Goal: Information Seeking & Learning: Check status

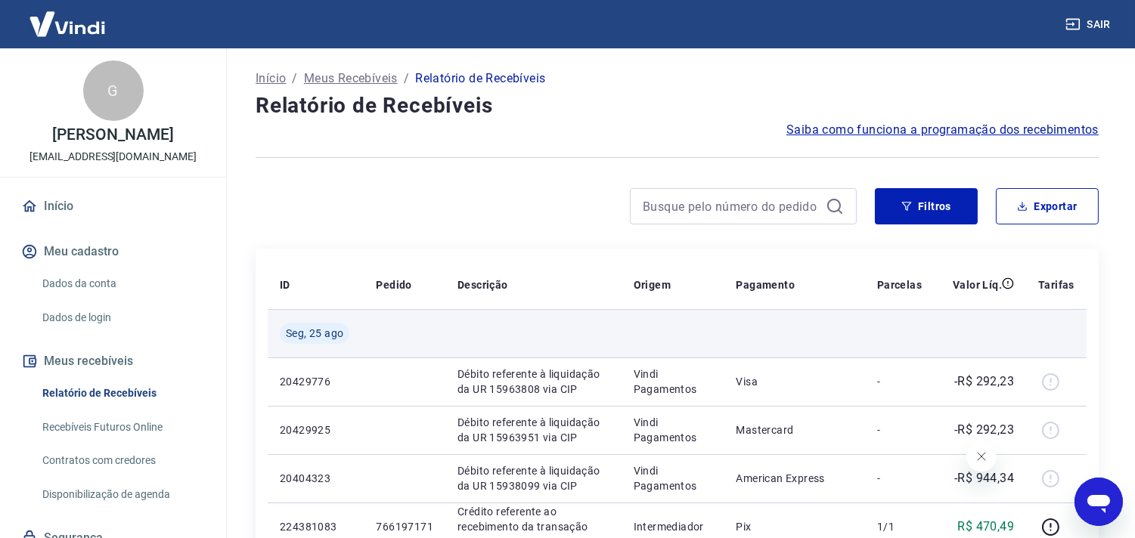
scroll to position [1228, 0]
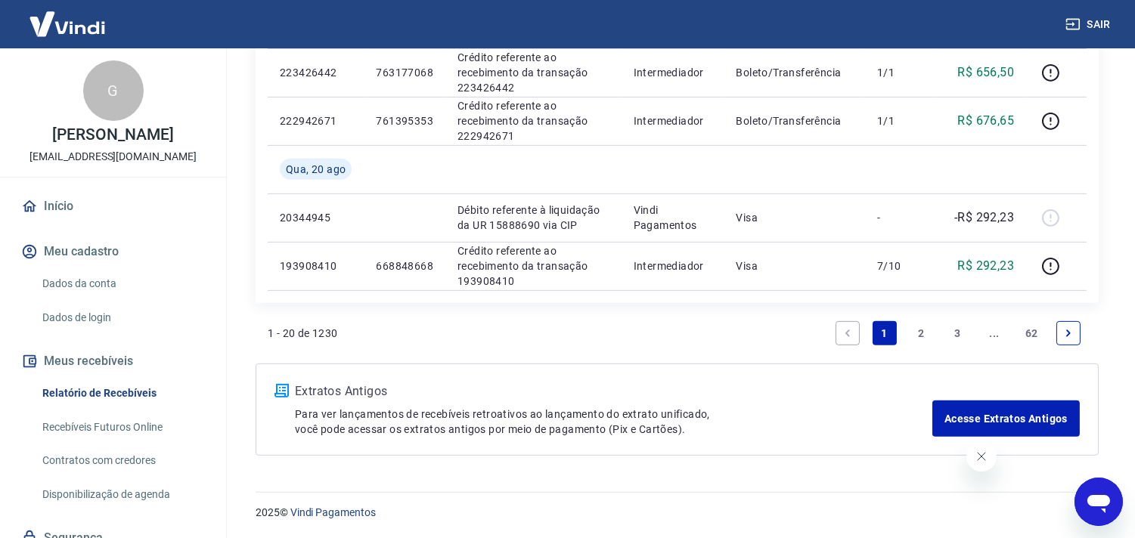
click at [957, 330] on link "3" at bounding box center [958, 333] width 24 height 24
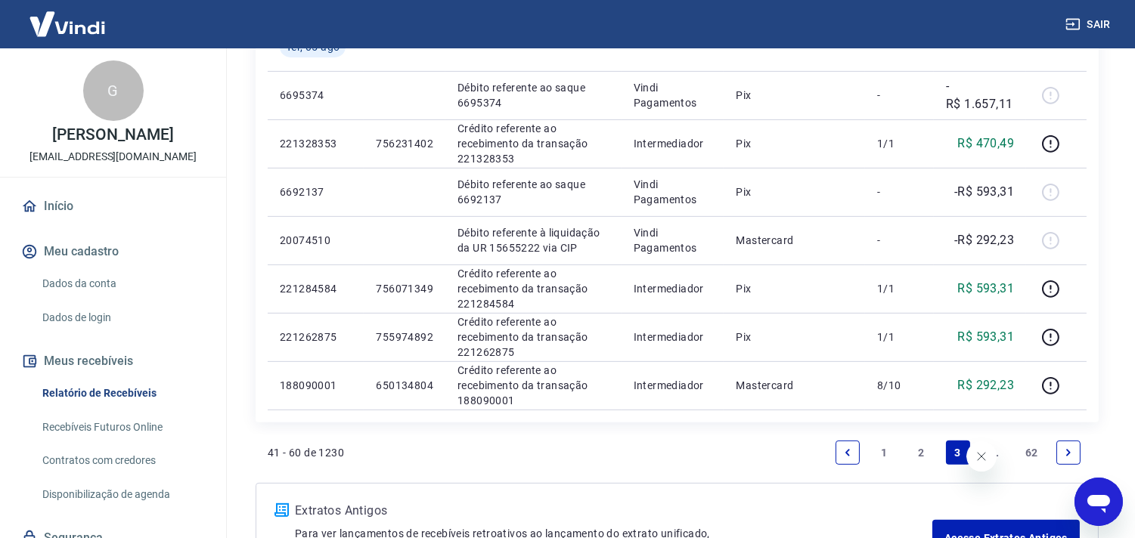
scroll to position [1175, 0]
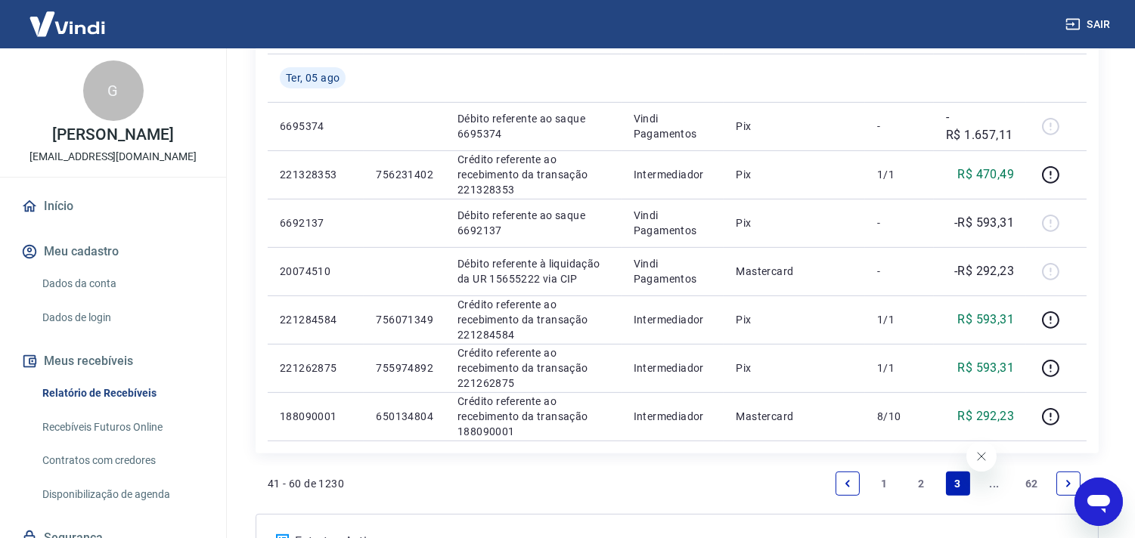
click at [1069, 479] on icon "Next page" at bounding box center [1068, 483] width 11 height 11
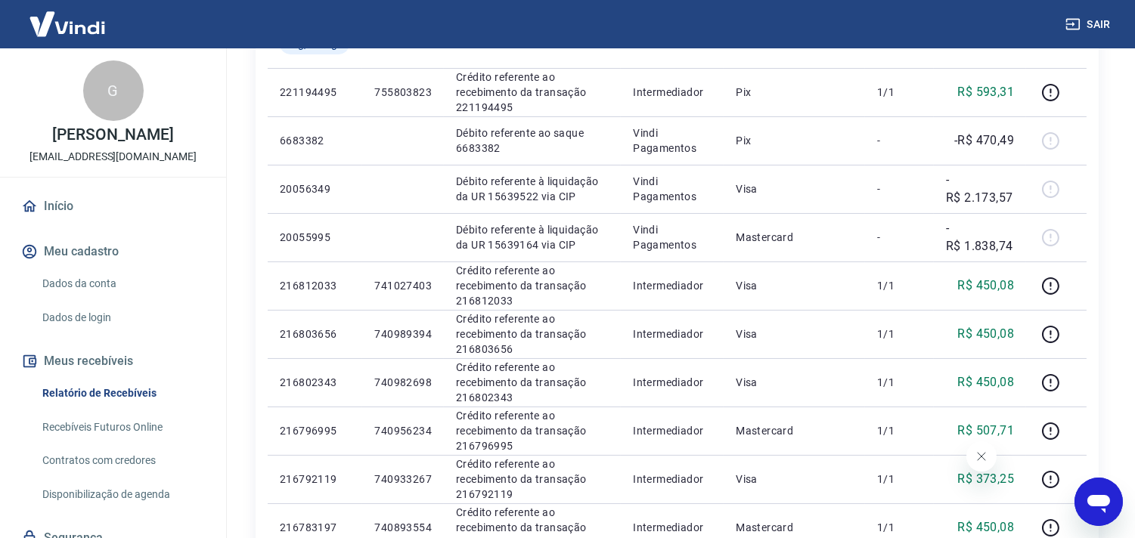
scroll to position [293, 0]
